Goal: Information Seeking & Learning: Find specific fact

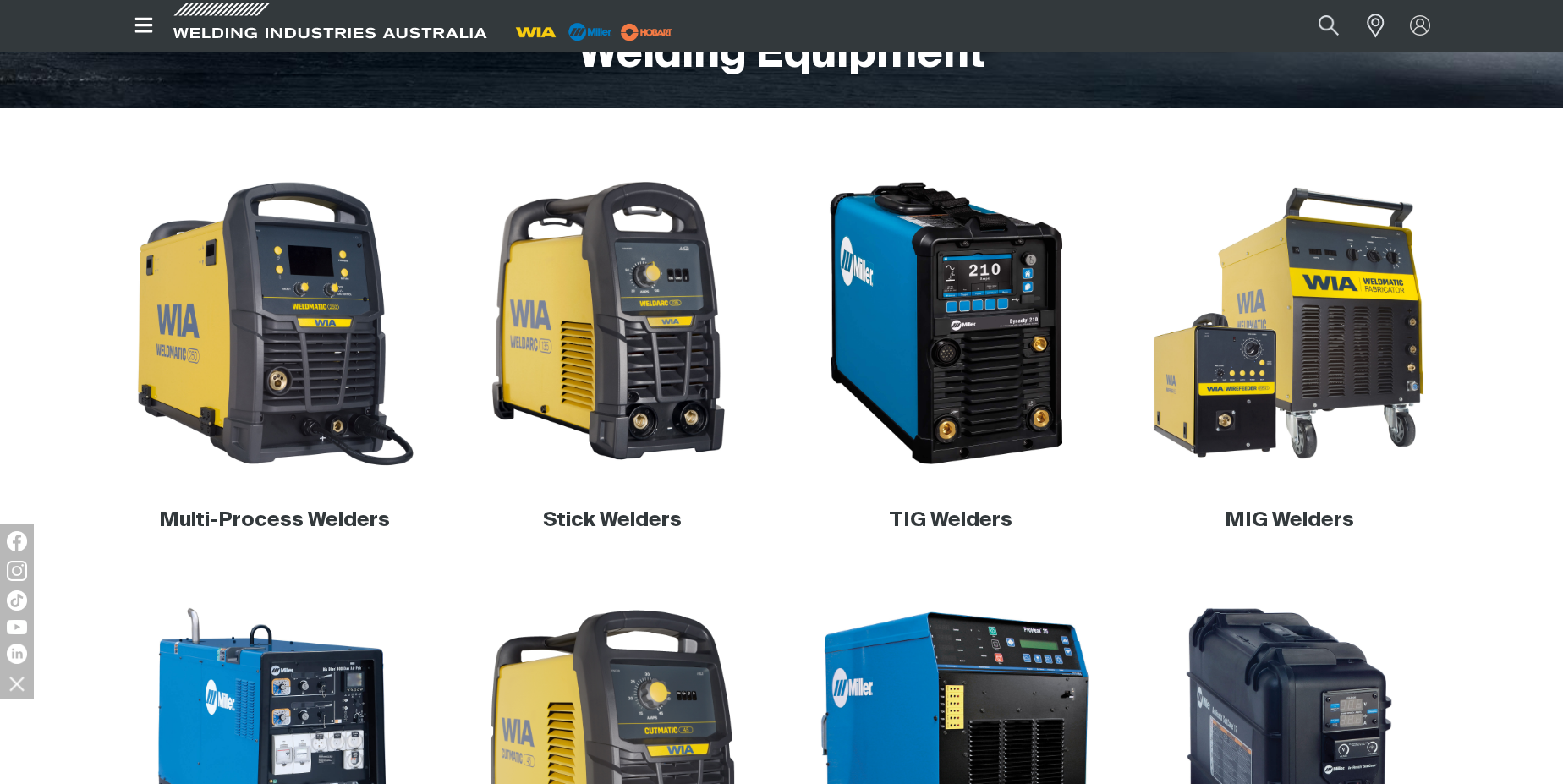
scroll to position [507, 0]
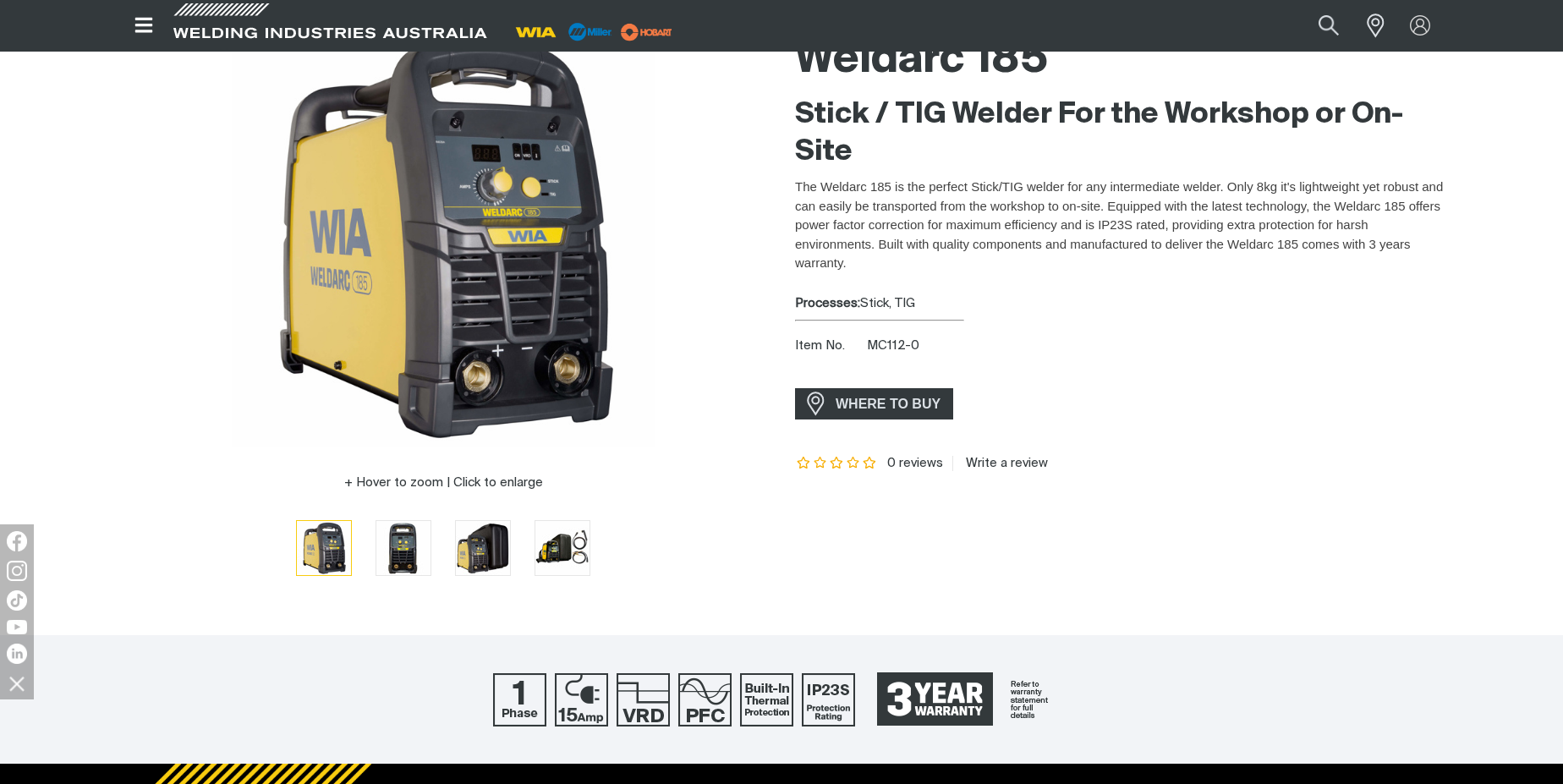
scroll to position [169, 0]
click at [901, 341] on span "MC112-0" at bounding box center [893, 345] width 52 height 13
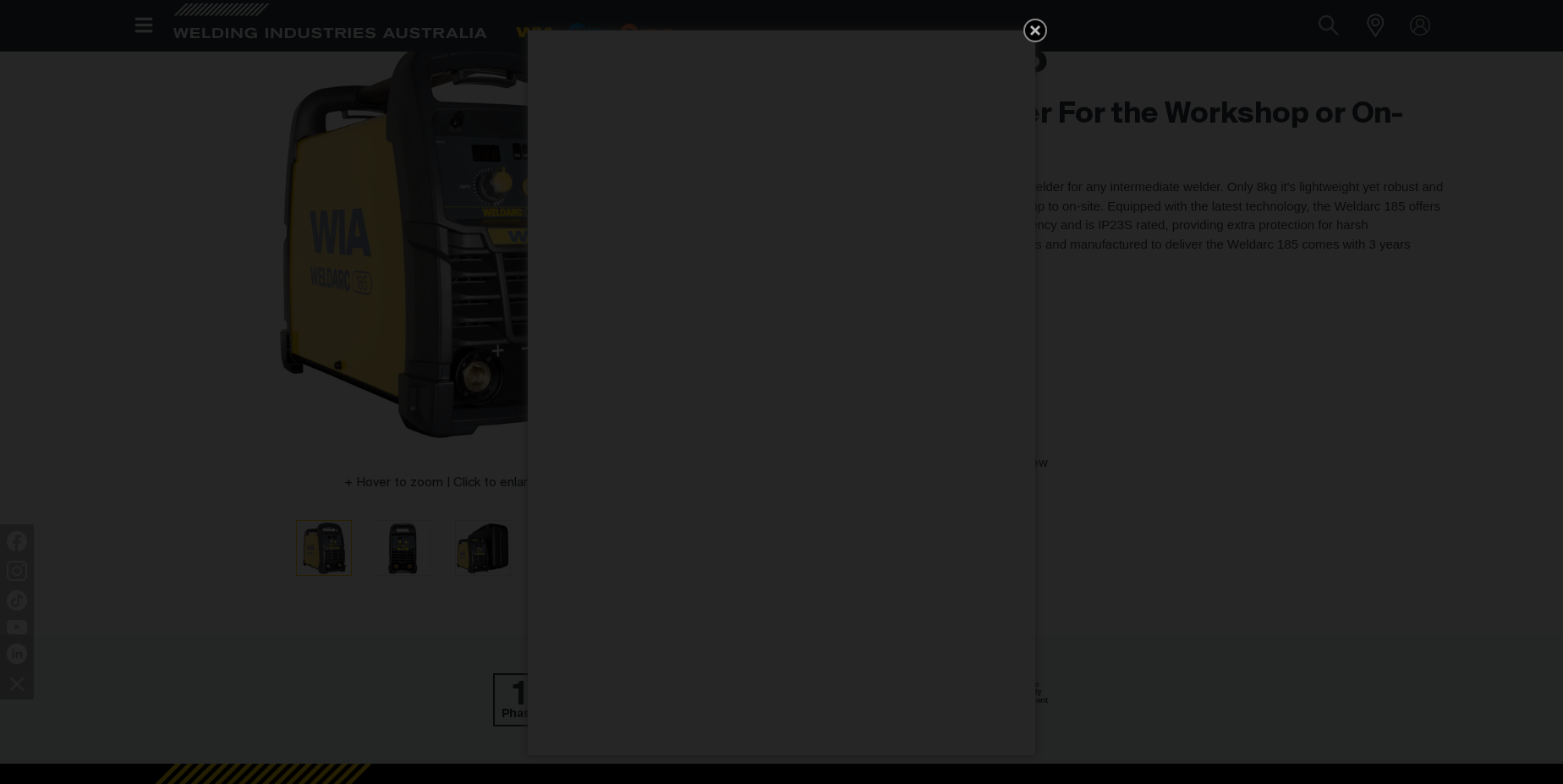
click at [1035, 36] on icon "Get 5 WIA Welding Guides Free!" at bounding box center [1035, 31] width 21 height 21
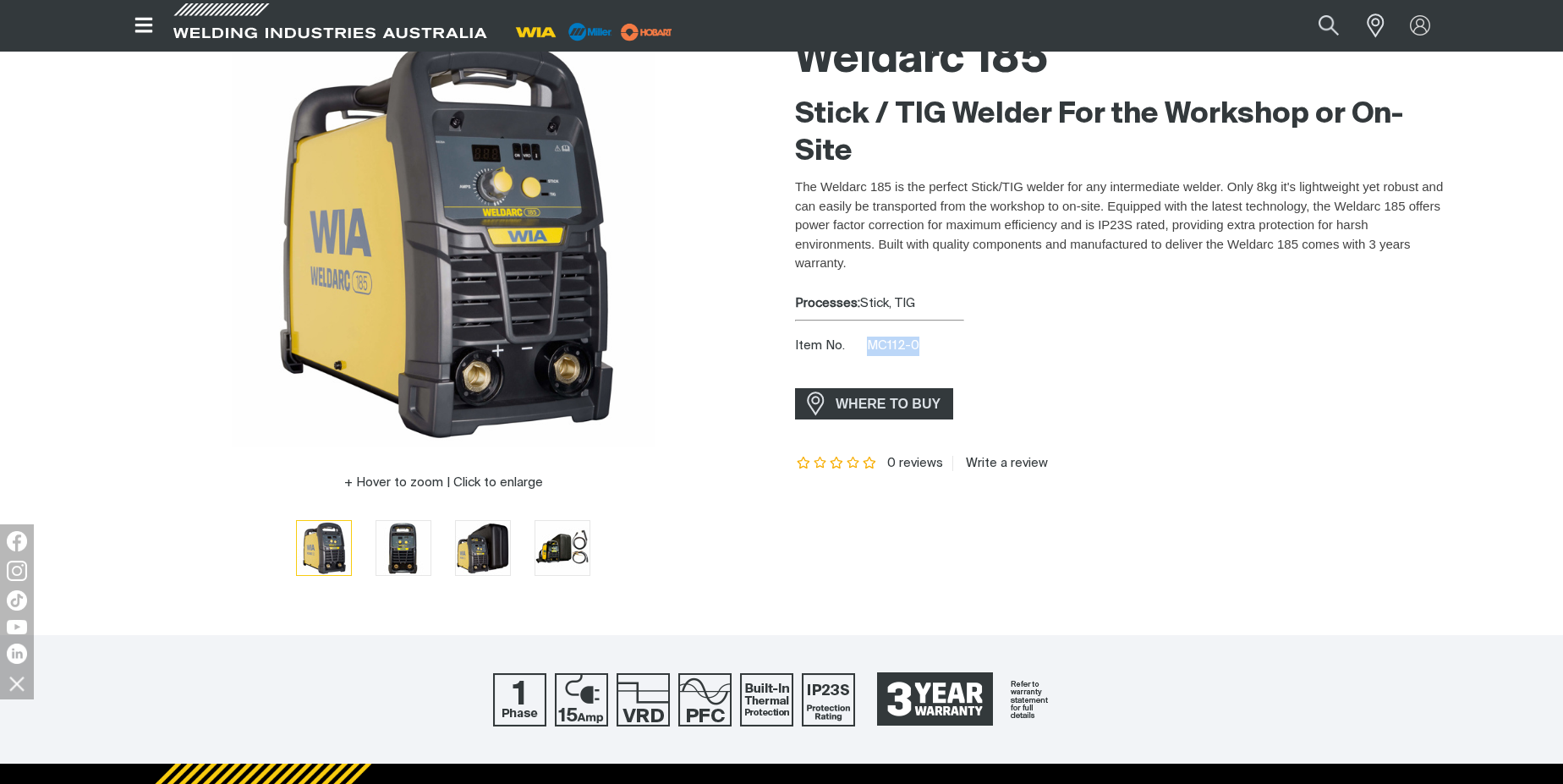
drag, startPoint x: 868, startPoint y: 346, endPoint x: 917, endPoint y: 350, distance: 49.2
click at [917, 350] on span "MC112-0" at bounding box center [893, 345] width 52 height 13
drag, startPoint x: 917, startPoint y: 350, endPoint x: 904, endPoint y: 346, distance: 13.6
copy span "MC112-0"
